Goal: Use online tool/utility: Utilize a website feature to perform a specific function

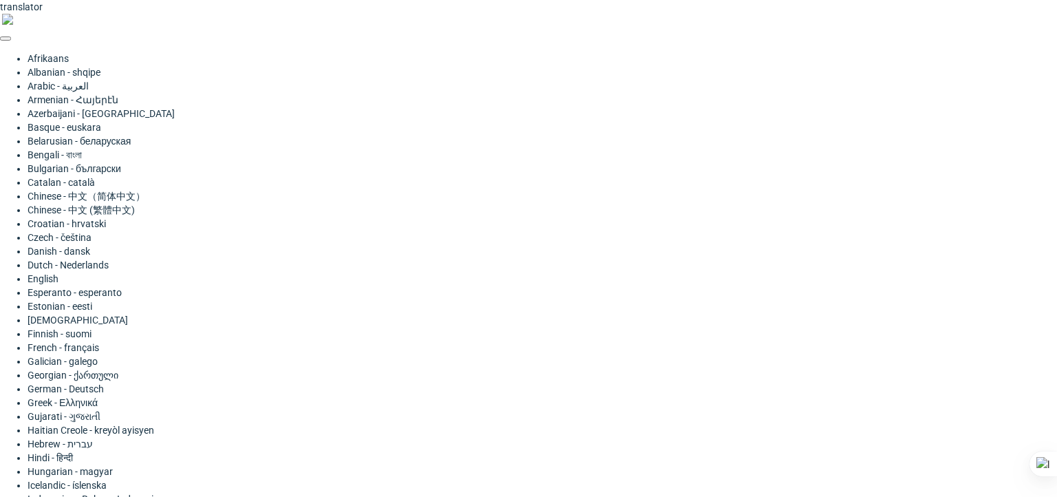
type input "115"
type input "32"
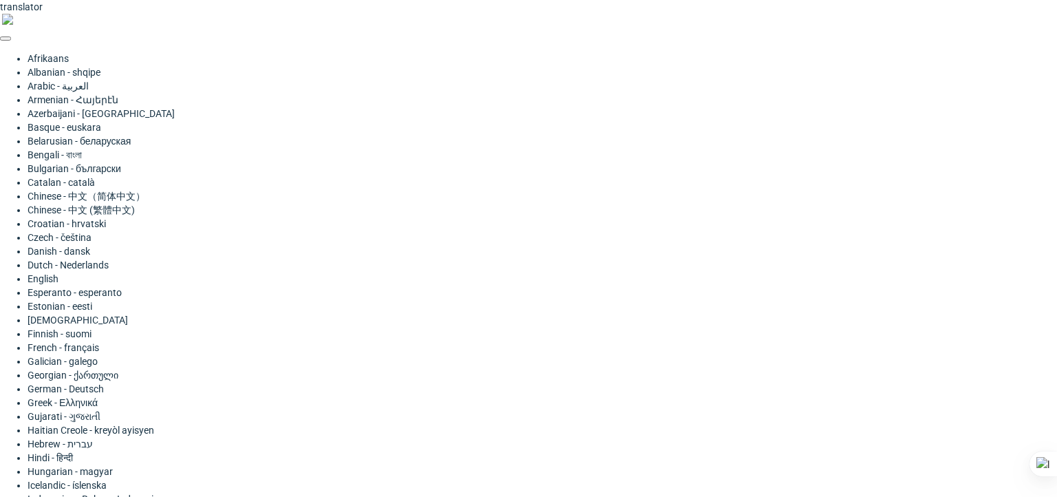
type input "100"
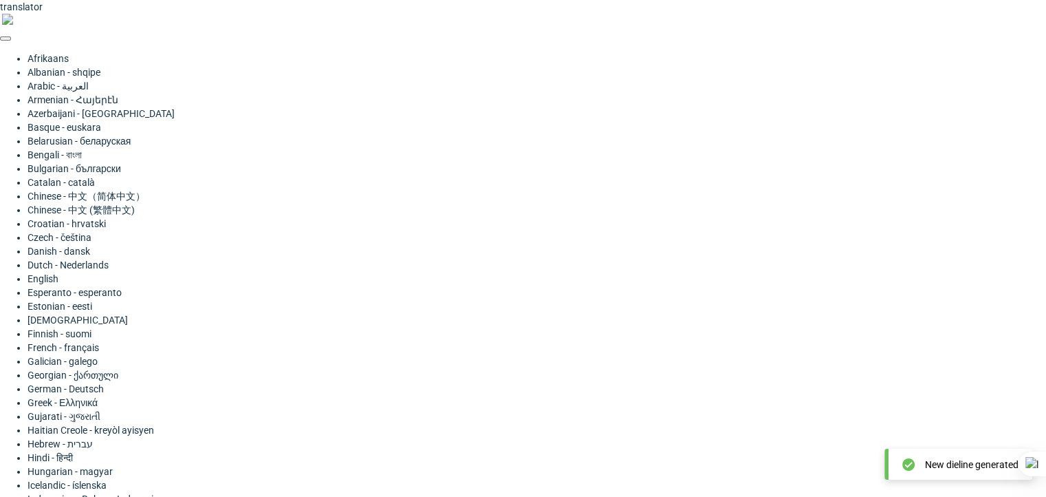
type input "320"
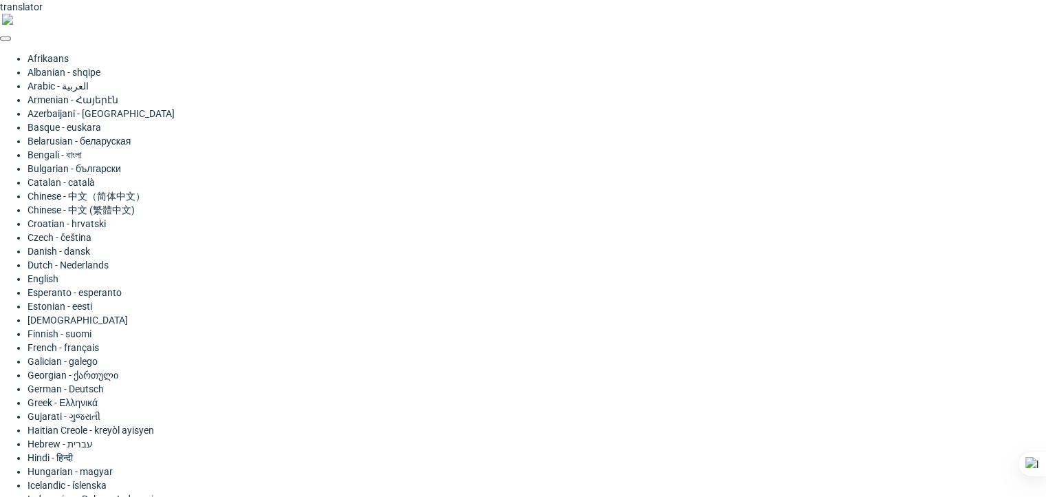
type input "321"
type input "115"
drag, startPoint x: 154, startPoint y: 197, endPoint x: 127, endPoint y: 199, distance: 27.6
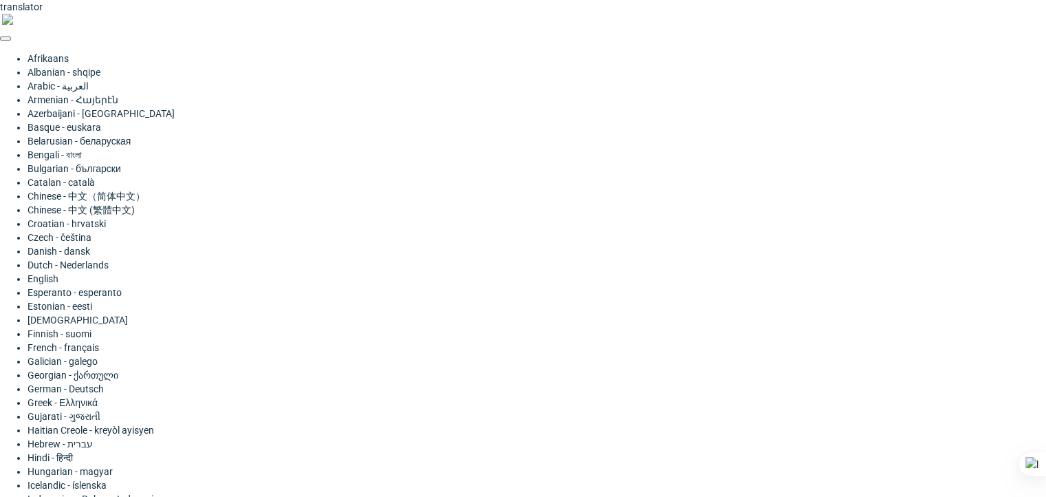
type input "115"
type input "32"
